Goal: Task Accomplishment & Management: Use online tool/utility

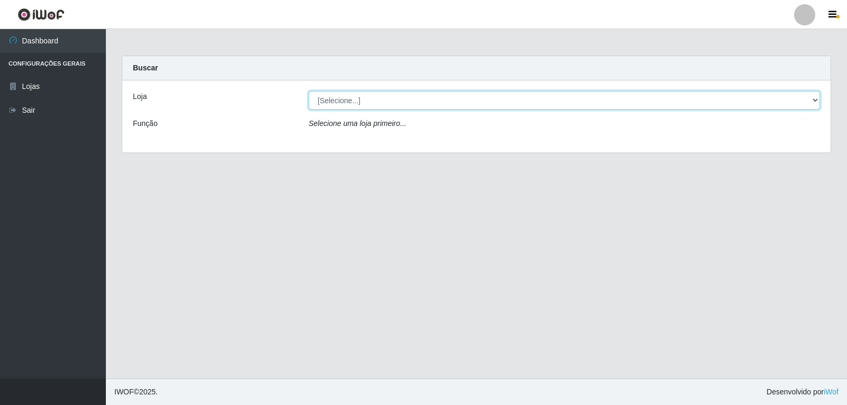
click at [366, 97] on select "[Selecione...] [PERSON_NAME]" at bounding box center [564, 100] width 511 height 19
select select "523"
click at [309, 91] on select "[Selecione...] [PERSON_NAME]" at bounding box center [564, 100] width 511 height 19
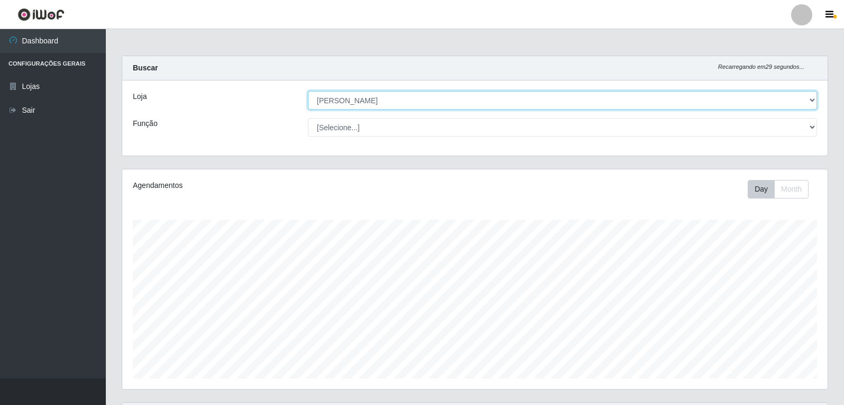
scroll to position [220, 706]
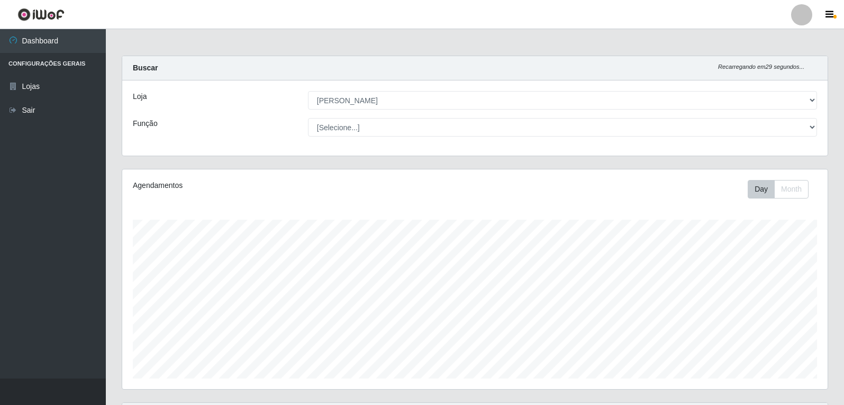
click at [799, 14] on div at bounding box center [801, 14] width 21 height 21
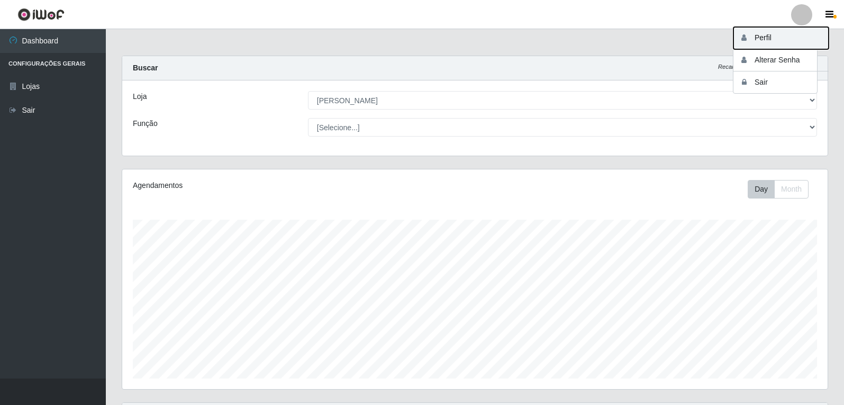
click at [782, 41] on button "Perfil" at bounding box center [781, 38] width 95 height 22
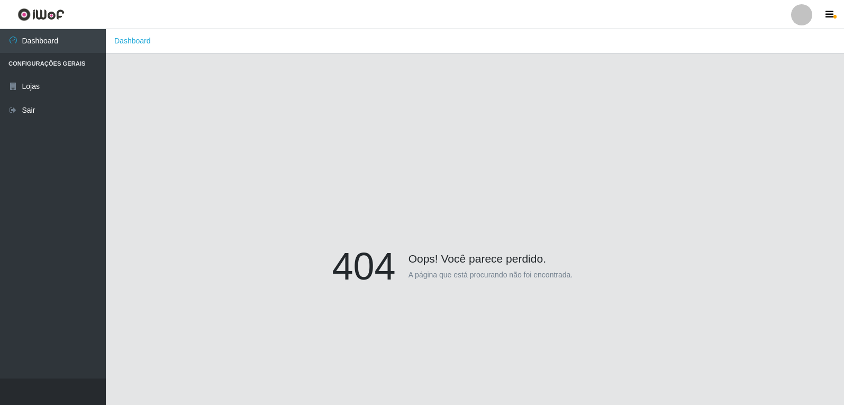
click at [791, 14] on link at bounding box center [802, 14] width 32 height 21
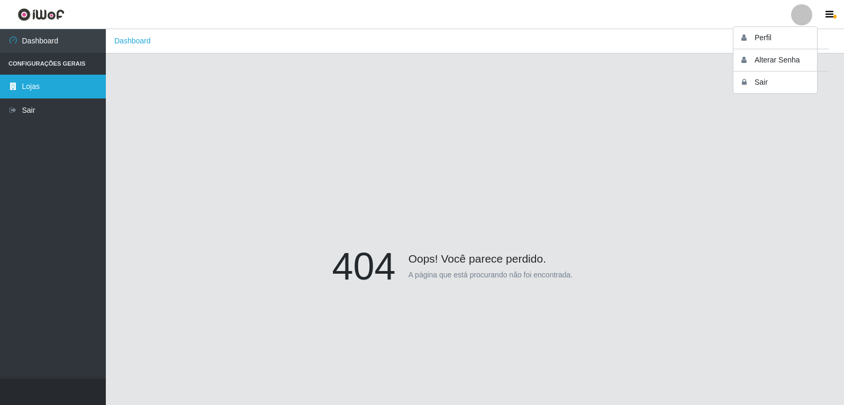
click at [79, 84] on link "Lojas" at bounding box center [53, 87] width 106 height 24
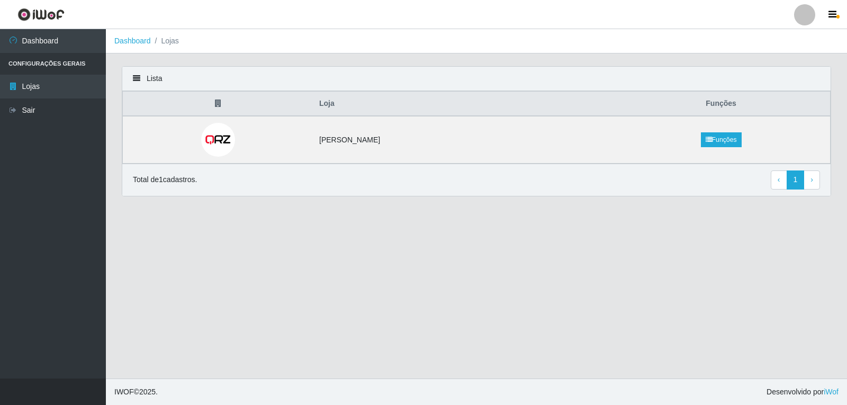
click at [27, 61] on li "Configurações Gerais" at bounding box center [53, 64] width 106 height 22
click at [42, 43] on link "Dashboard" at bounding box center [53, 41] width 106 height 24
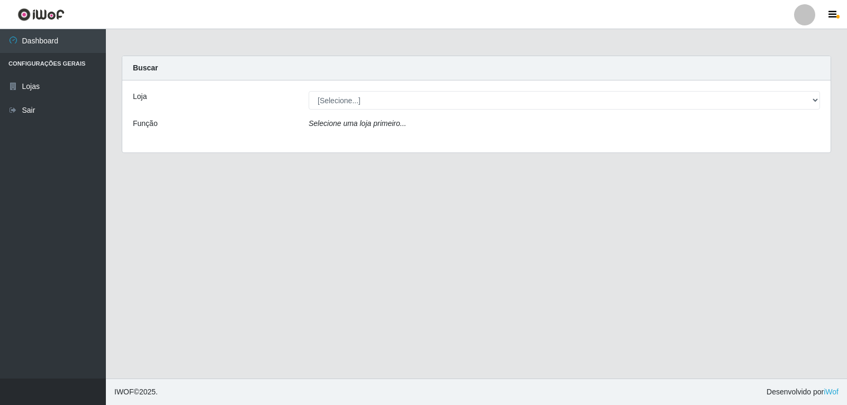
click at [408, 112] on div "Loja [Selecione...] [PERSON_NAME] Função Selecione uma loja primeiro..." at bounding box center [476, 116] width 708 height 72
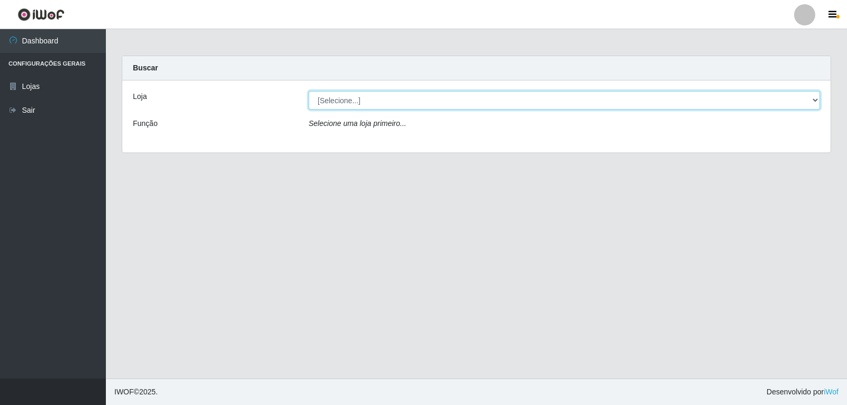
click at [403, 106] on select "[Selecione...] [PERSON_NAME]" at bounding box center [564, 100] width 511 height 19
select select "523"
click at [309, 91] on select "[Selecione...] [PERSON_NAME]" at bounding box center [564, 100] width 511 height 19
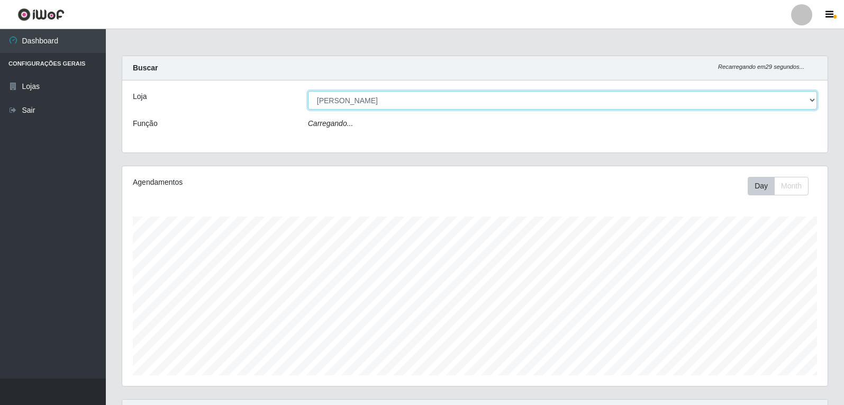
scroll to position [220, 706]
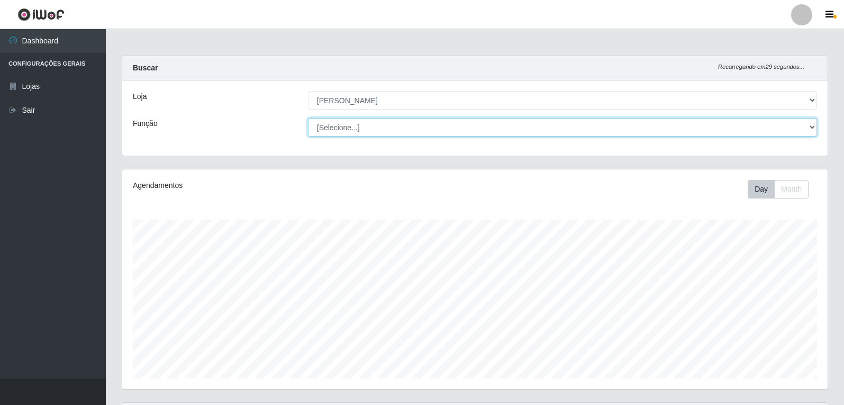
click at [365, 127] on select "[Selecione...] Embalador Embalador + Embalador ++ Repositor Repositor + Reposit…" at bounding box center [562, 127] width 509 height 19
click at [366, 127] on select "[Selecione...] Embalador Embalador + Embalador ++ Repositor Repositor + Reposit…" at bounding box center [562, 127] width 509 height 19
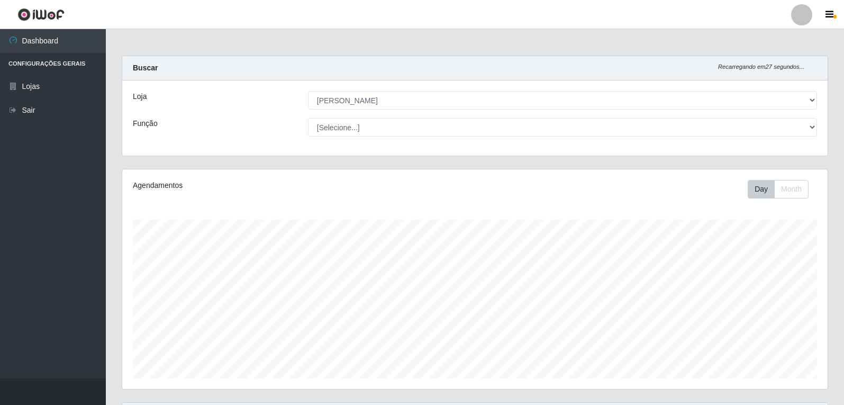
click at [241, 154] on div "Loja [Selecione...] [PERSON_NAME] Função [Selecione...] Embalador Embalador + E…" at bounding box center [475, 117] width 706 height 75
